Goal: Task Accomplishment & Management: Complete application form

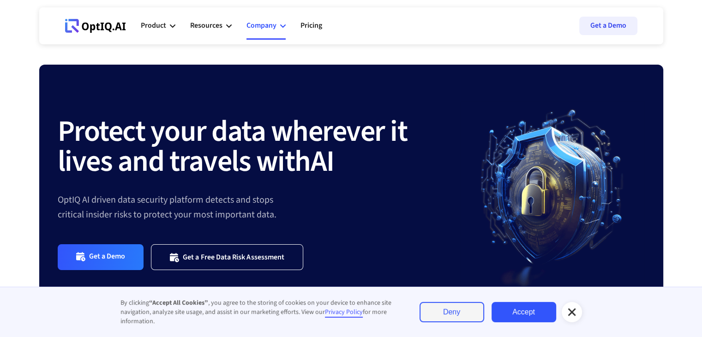
click at [264, 27] on div "Company" at bounding box center [262, 25] width 30 height 12
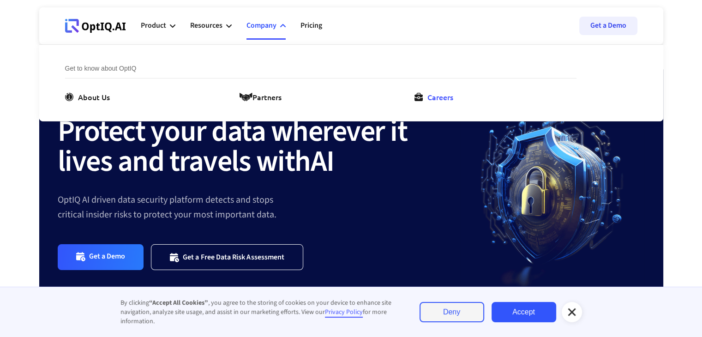
click at [434, 95] on div "Careers" at bounding box center [440, 96] width 26 height 11
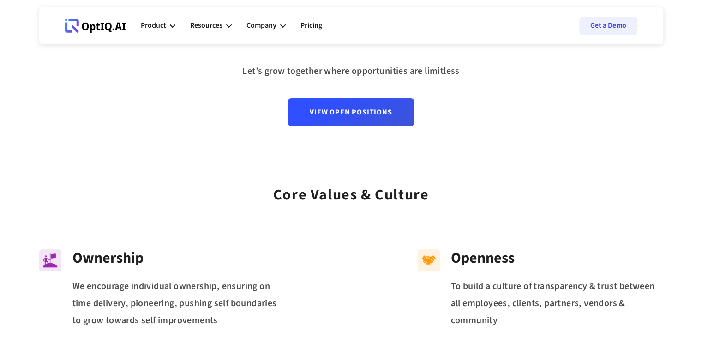
scroll to position [102, 0]
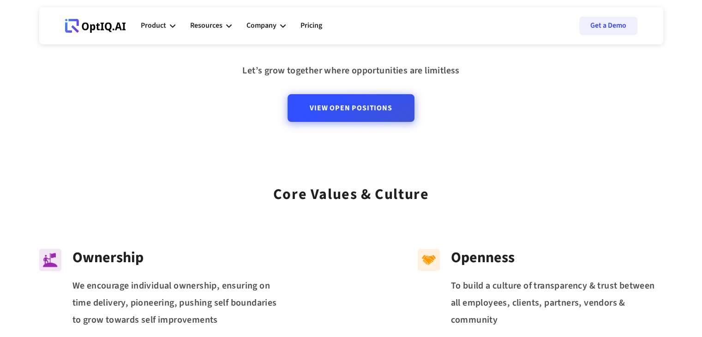
click at [367, 104] on link "View Open Positions" at bounding box center [351, 108] width 126 height 28
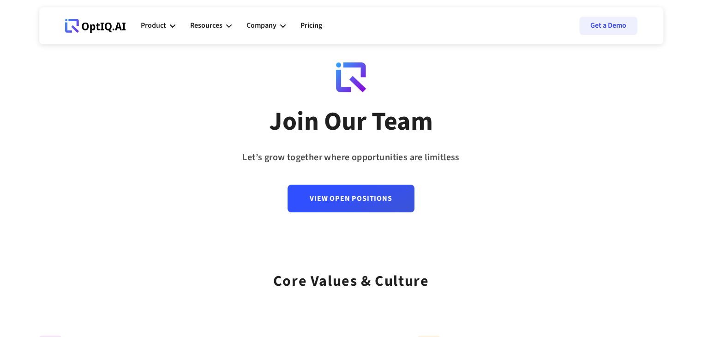
scroll to position [0, 0]
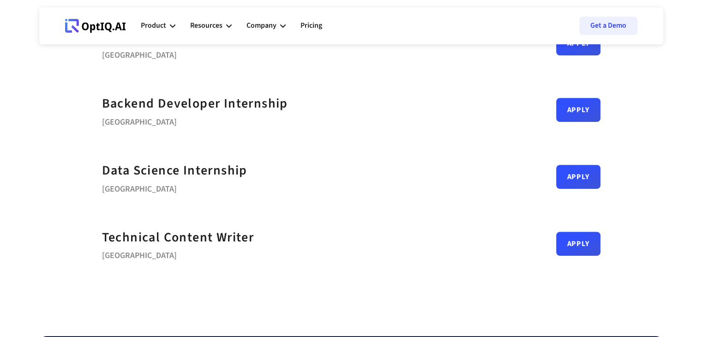
click at [571, 139] on div "Backend Developer Internship Bengaluru Apply" at bounding box center [351, 110] width 499 height 67
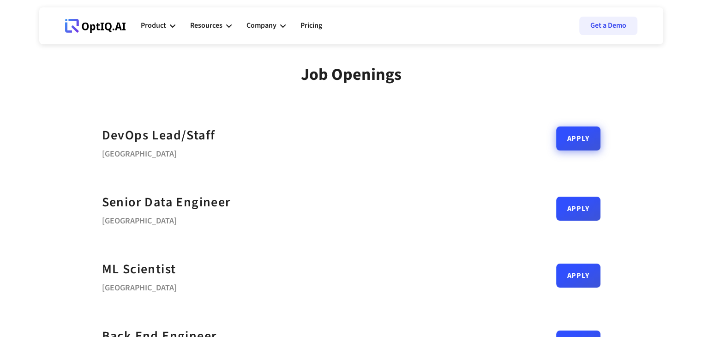
click at [583, 147] on link "Apply" at bounding box center [578, 138] width 44 height 24
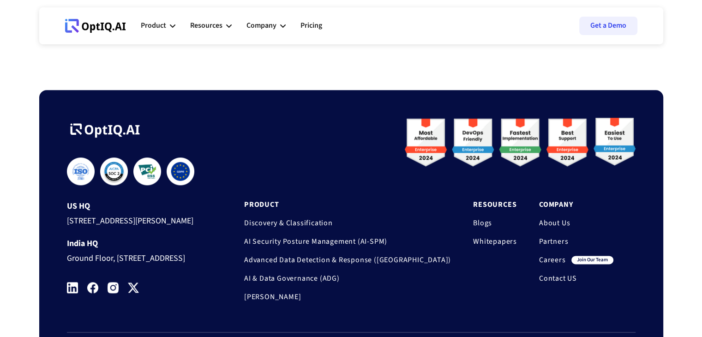
scroll to position [1096, 0]
